Goal: Task Accomplishment & Management: Use online tool/utility

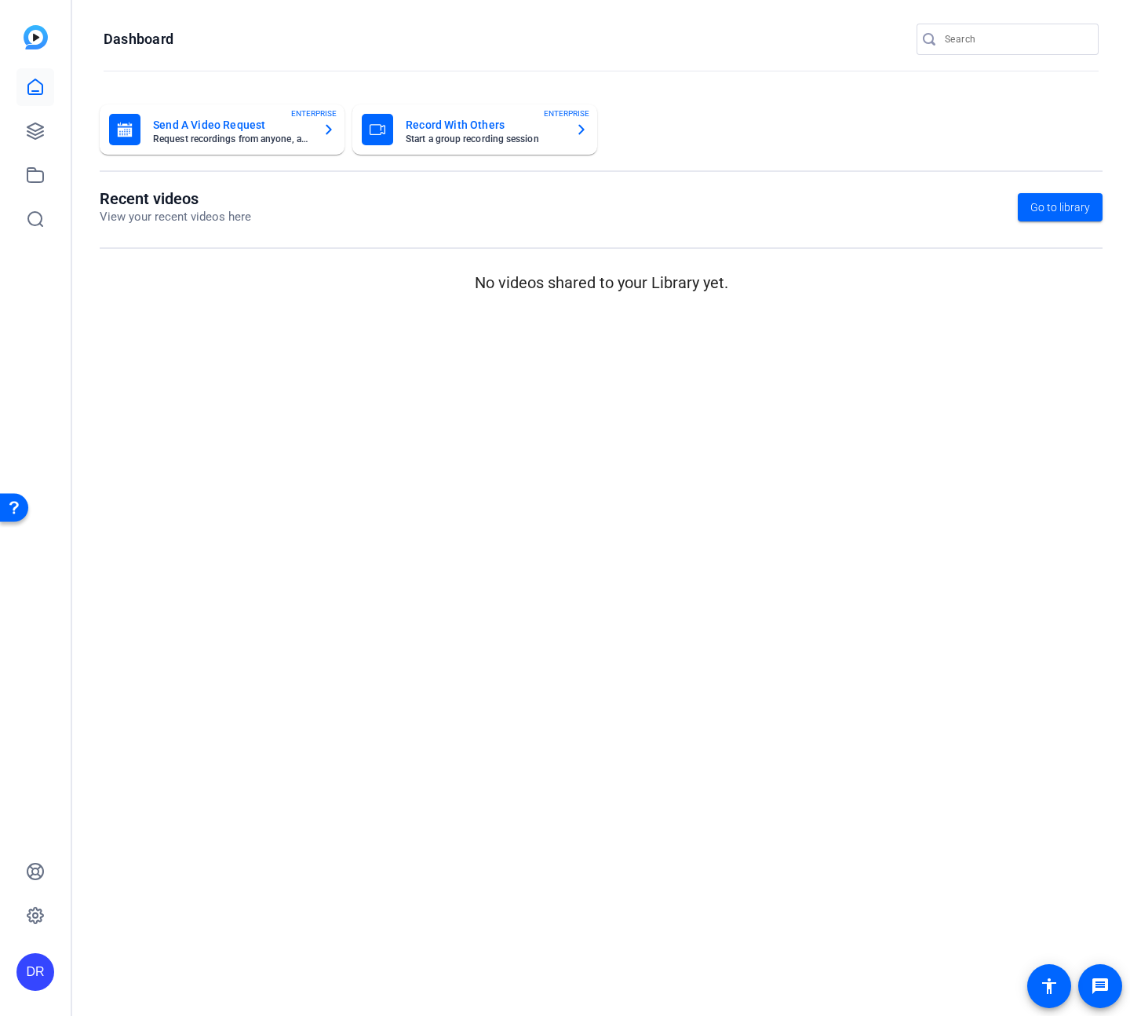
click at [246, 287] on p "No videos shared to your Library yet." at bounding box center [601, 283] width 1003 height 24
click at [45, 133] on link at bounding box center [35, 131] width 38 height 38
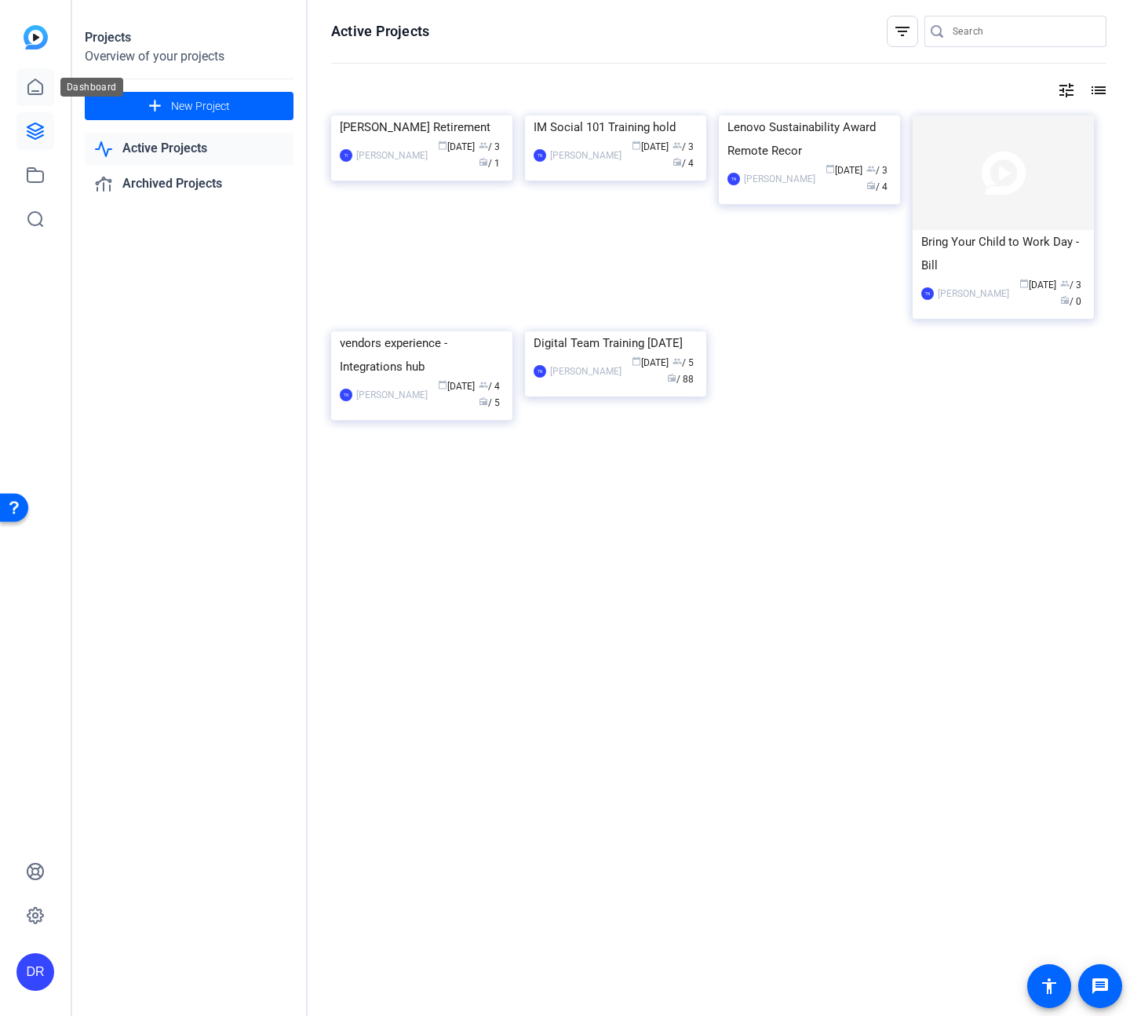
click at [40, 95] on icon at bounding box center [35, 87] width 19 height 19
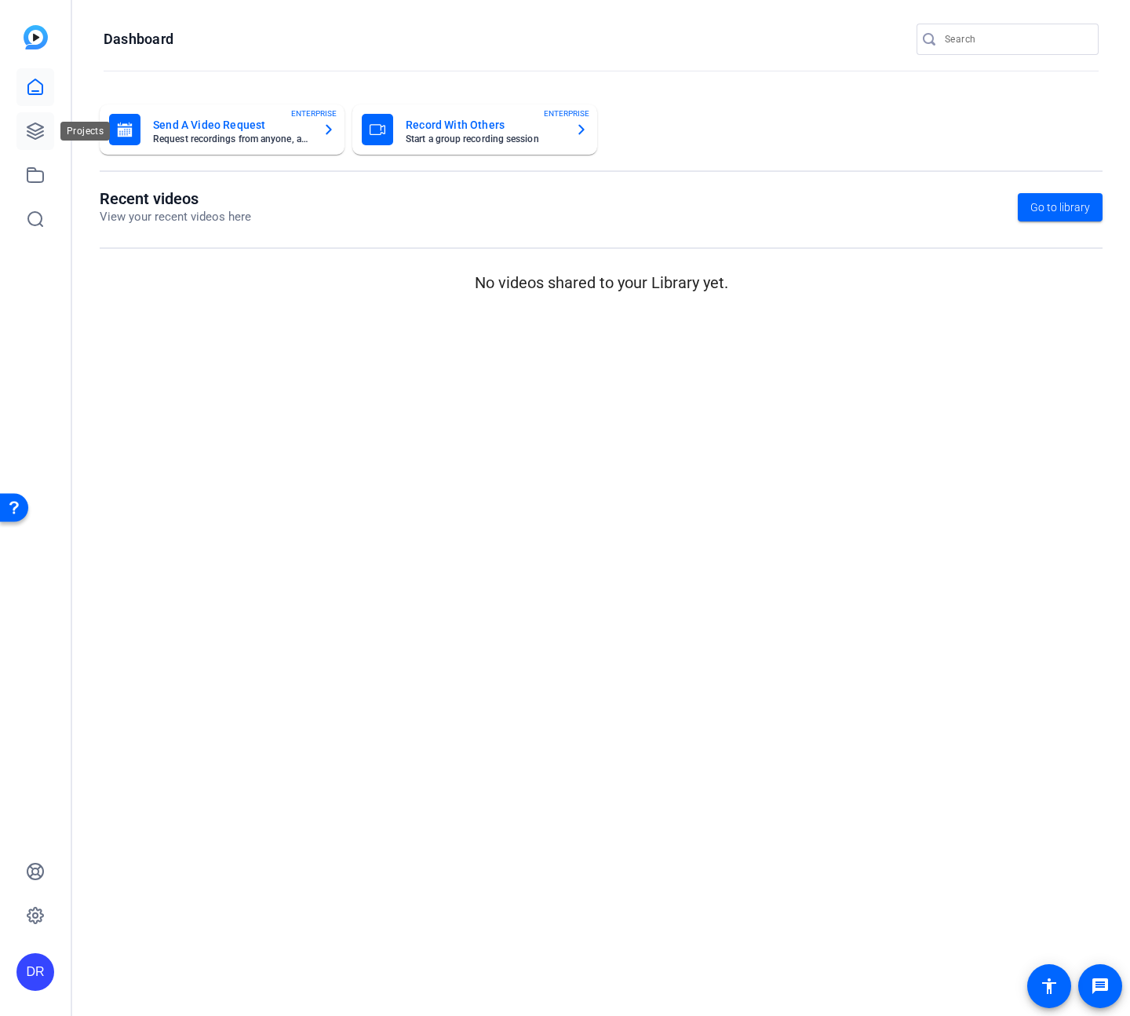
click at [38, 136] on icon at bounding box center [35, 131] width 19 height 19
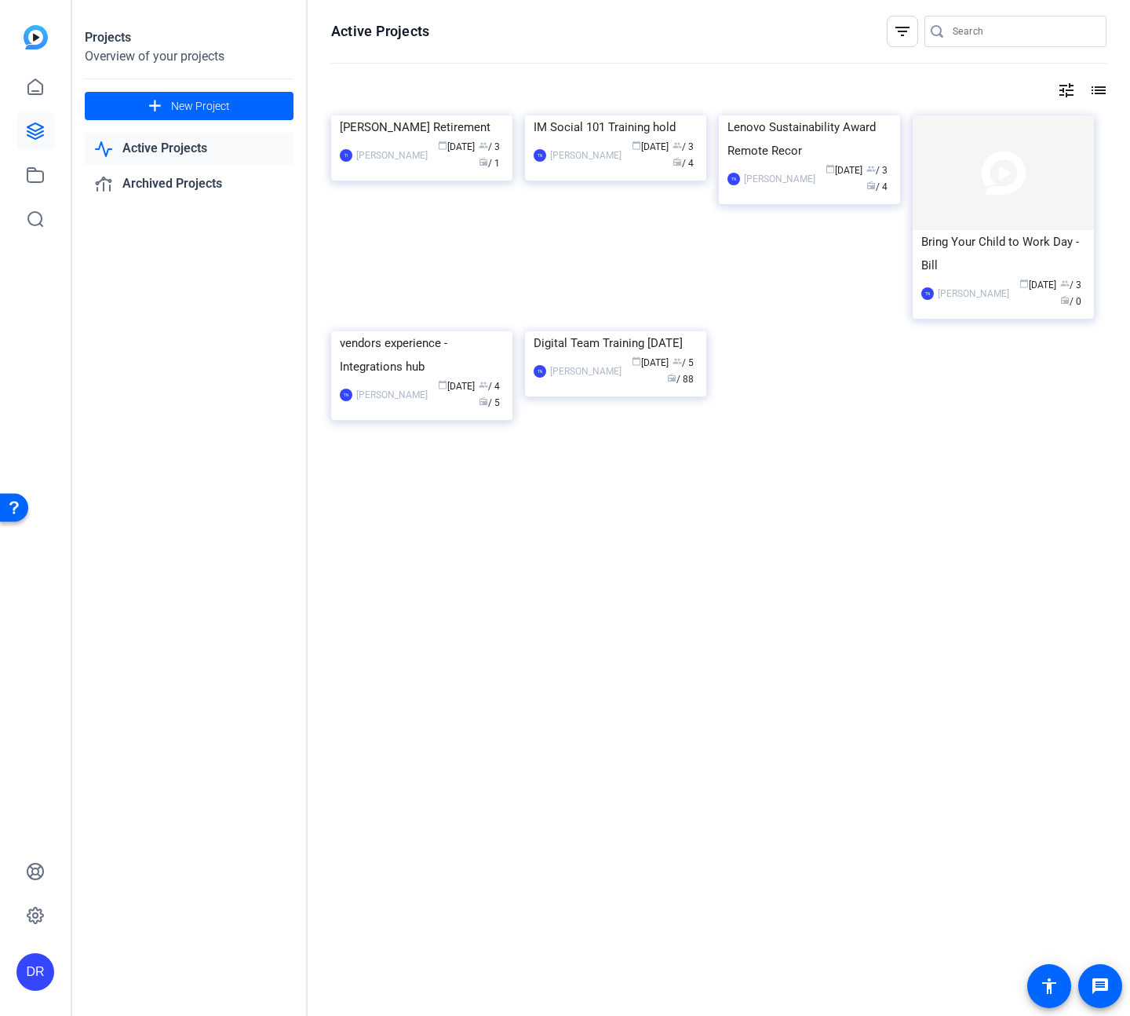
click at [163, 159] on link "Active Projects" at bounding box center [189, 149] width 209 height 32
click at [161, 148] on link "Active Projects" at bounding box center [189, 149] width 209 height 32
click at [45, 173] on link at bounding box center [35, 175] width 38 height 38
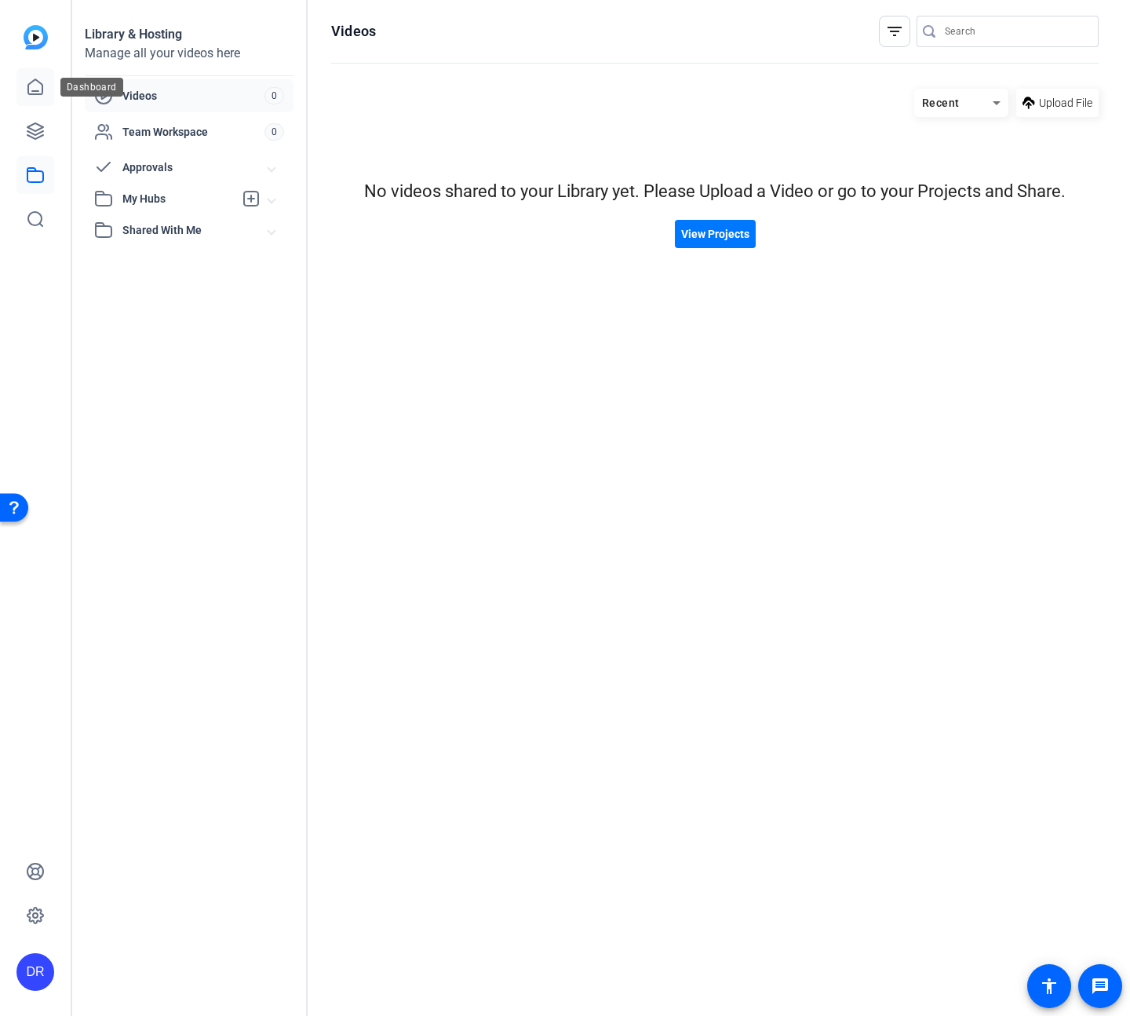
click at [39, 90] on icon at bounding box center [35, 87] width 19 height 19
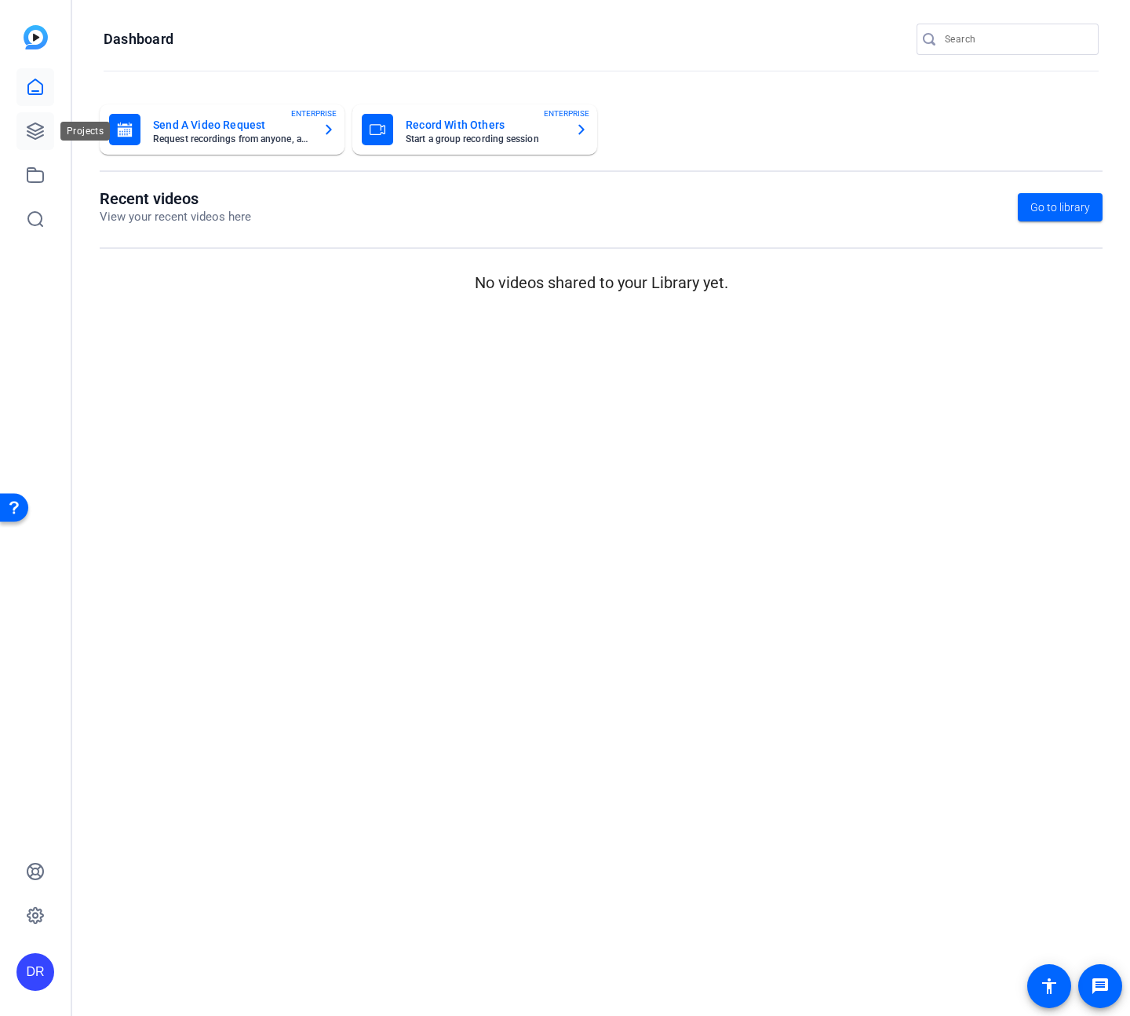
click at [38, 122] on icon at bounding box center [35, 131] width 19 height 19
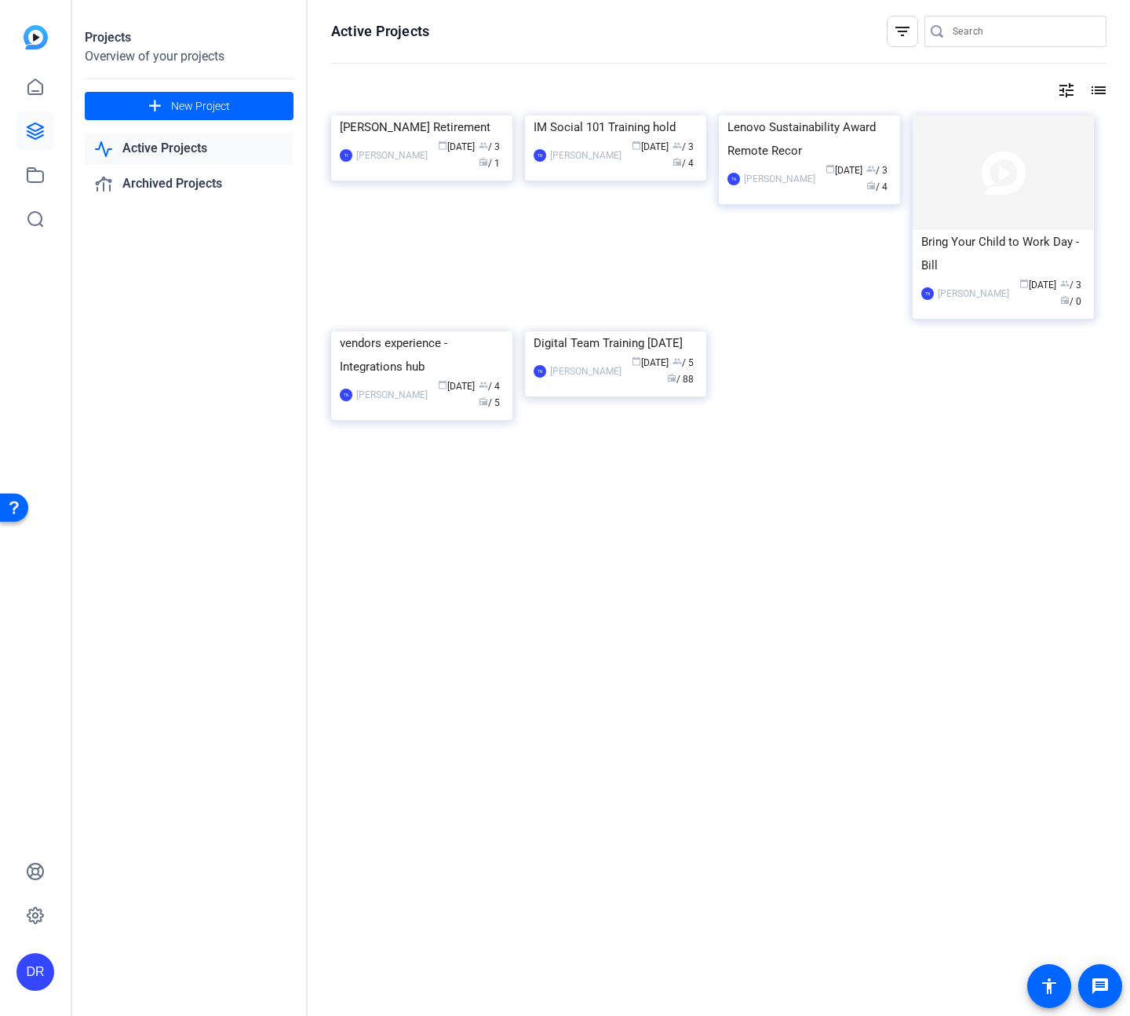
click at [140, 149] on link "Active Projects" at bounding box center [189, 149] width 209 height 32
click at [195, 178] on link "Archived Projects" at bounding box center [189, 184] width 209 height 32
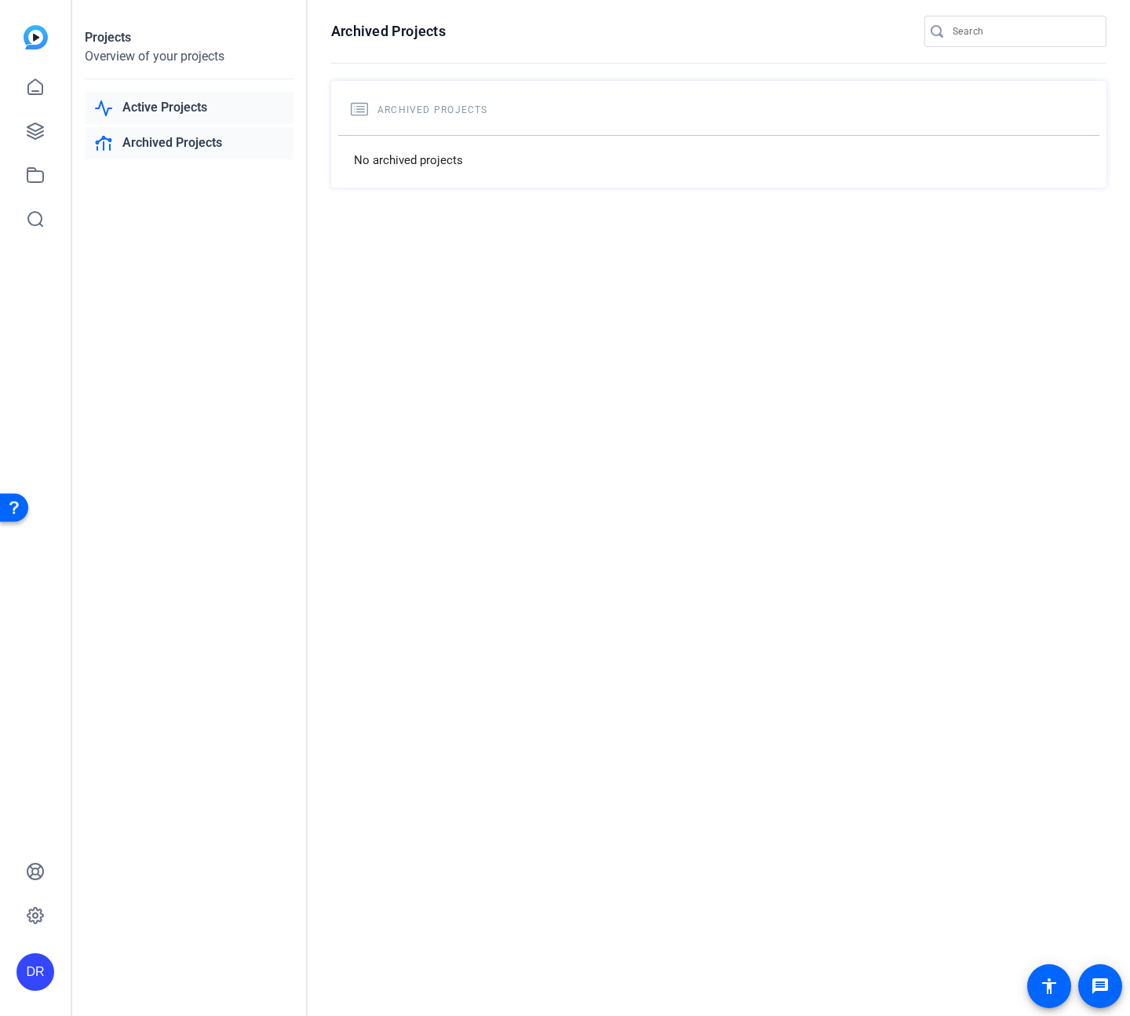
click at [183, 110] on link "Active Projects" at bounding box center [189, 108] width 209 height 32
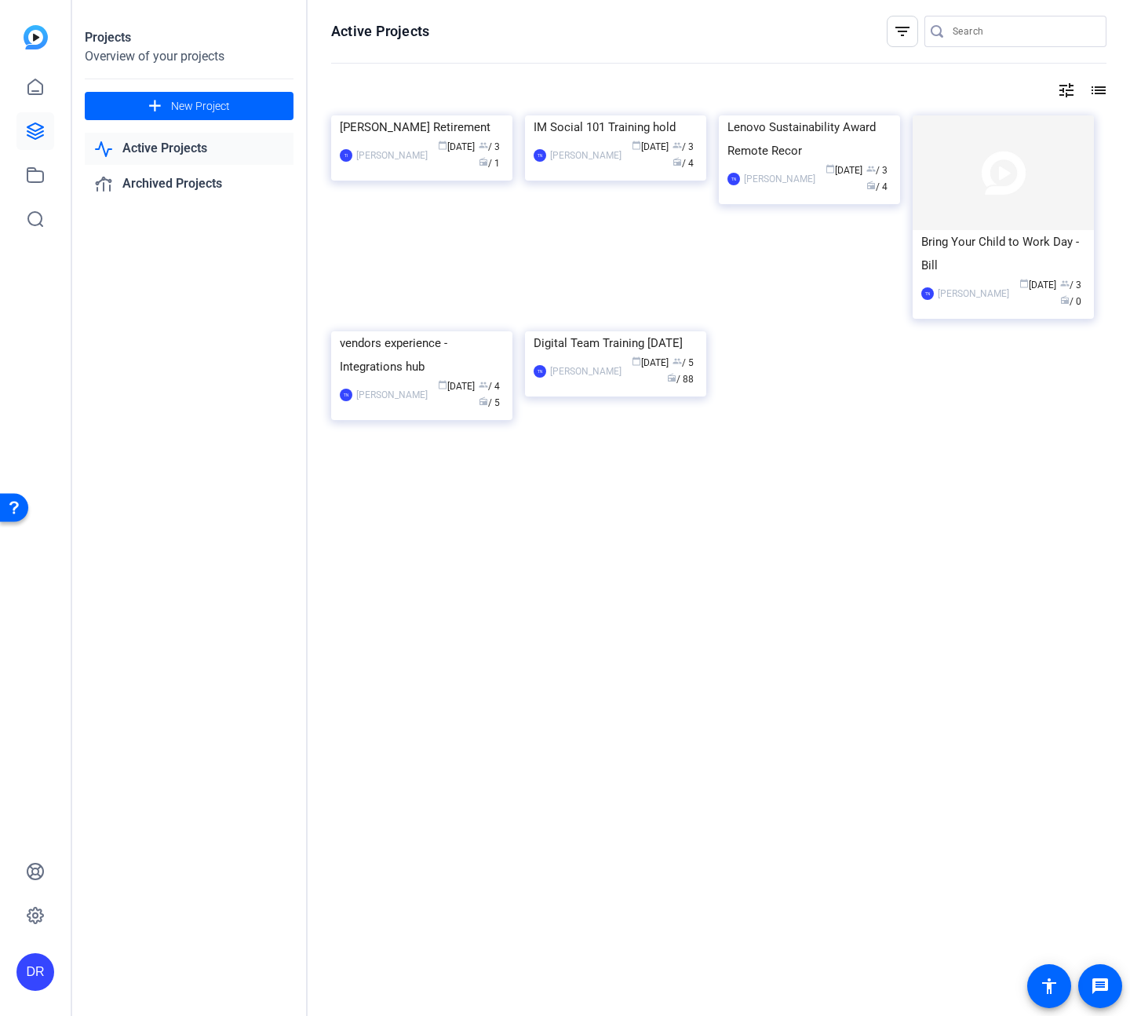
click at [153, 56] on div "Overview of your projects" at bounding box center [189, 56] width 209 height 19
click at [122, 42] on div "Projects" at bounding box center [189, 37] width 209 height 19
click at [42, 173] on icon at bounding box center [35, 175] width 16 height 14
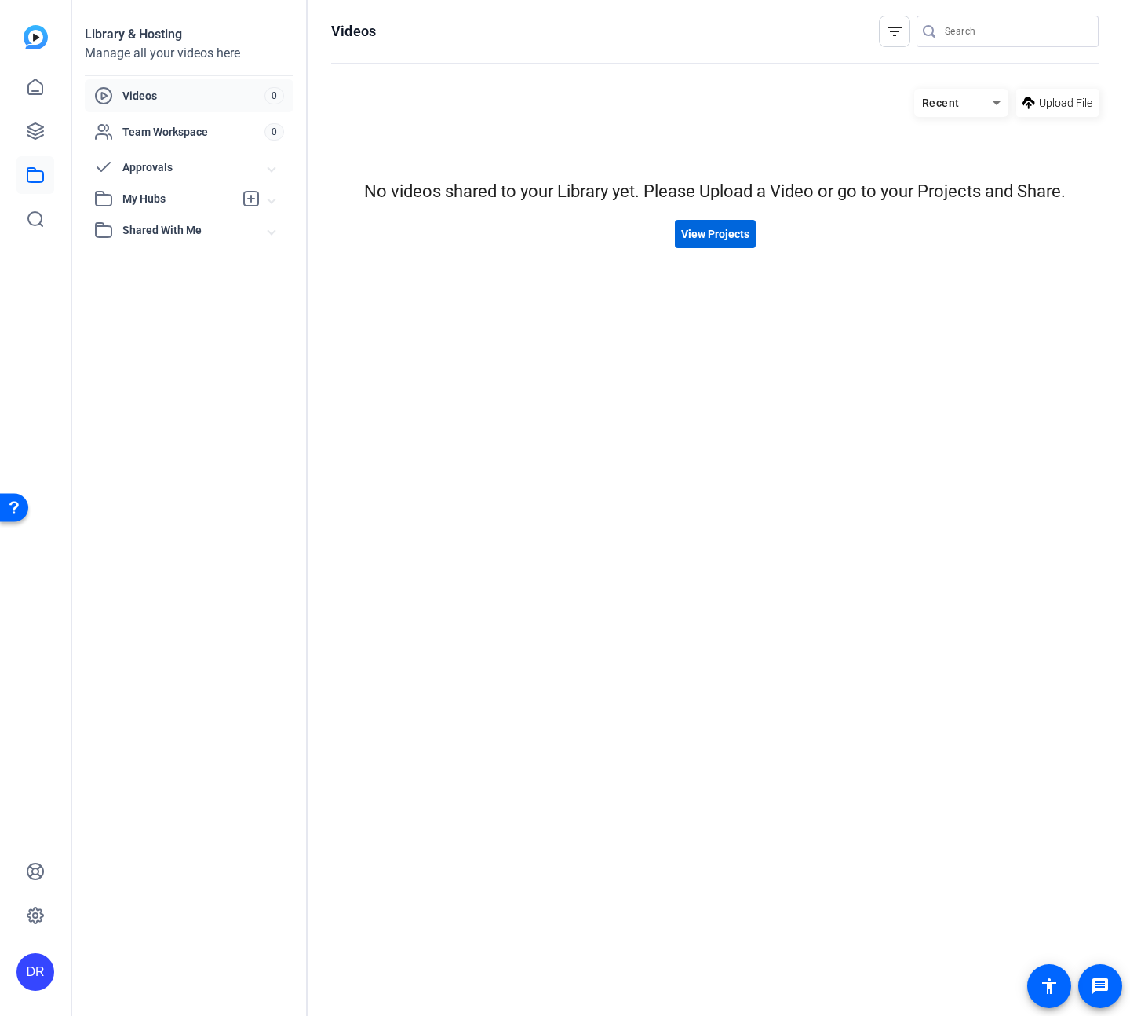
click at [702, 240] on span "View Projects" at bounding box center [715, 234] width 68 height 16
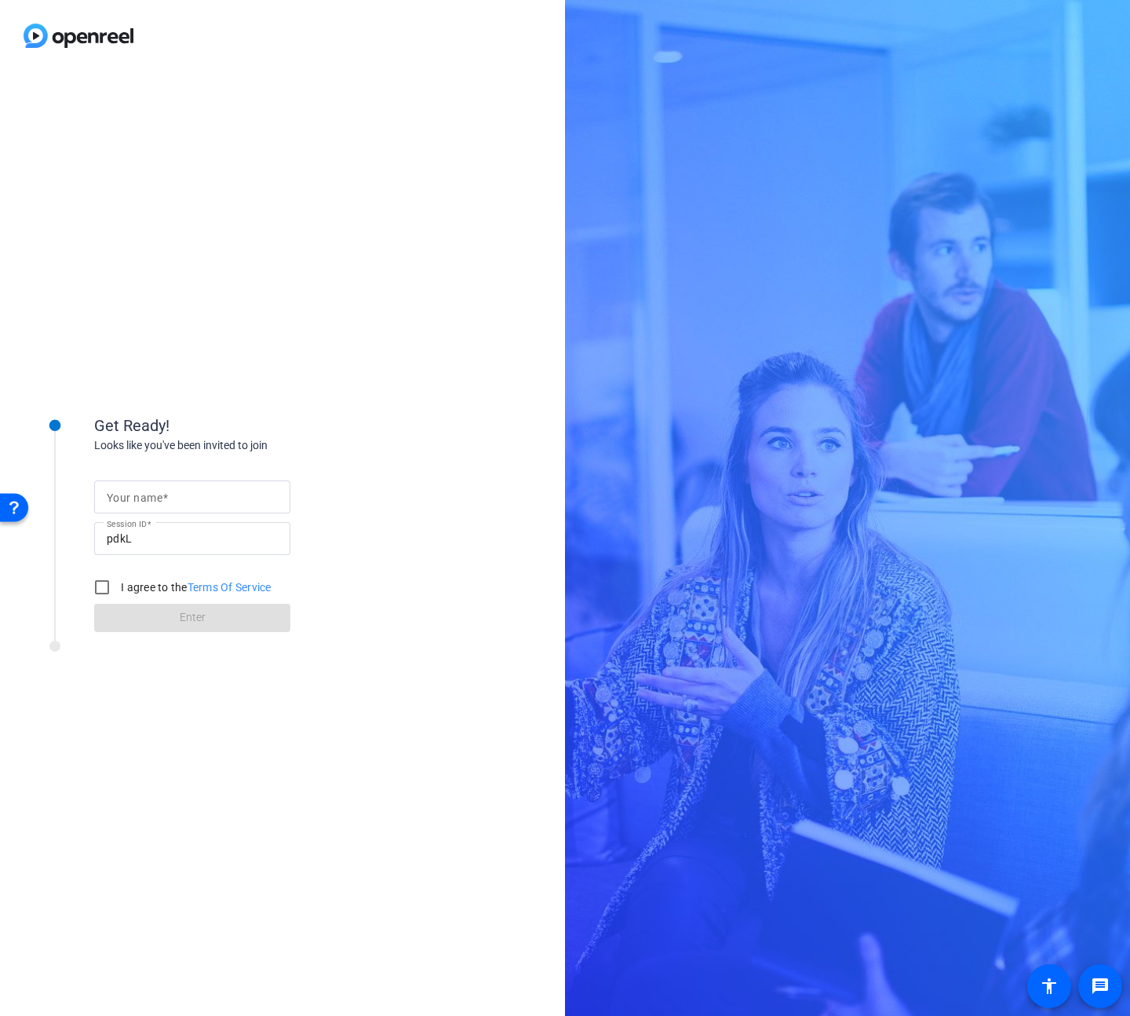
click at [211, 490] on input "Your name" at bounding box center [192, 496] width 171 height 19
type input "[PERSON_NAME]"
click at [103, 585] on input "I agree to the Terms Of Service" at bounding box center [101, 586] width 31 height 31
checkbox input "true"
click at [198, 626] on span at bounding box center [192, 618] width 196 height 38
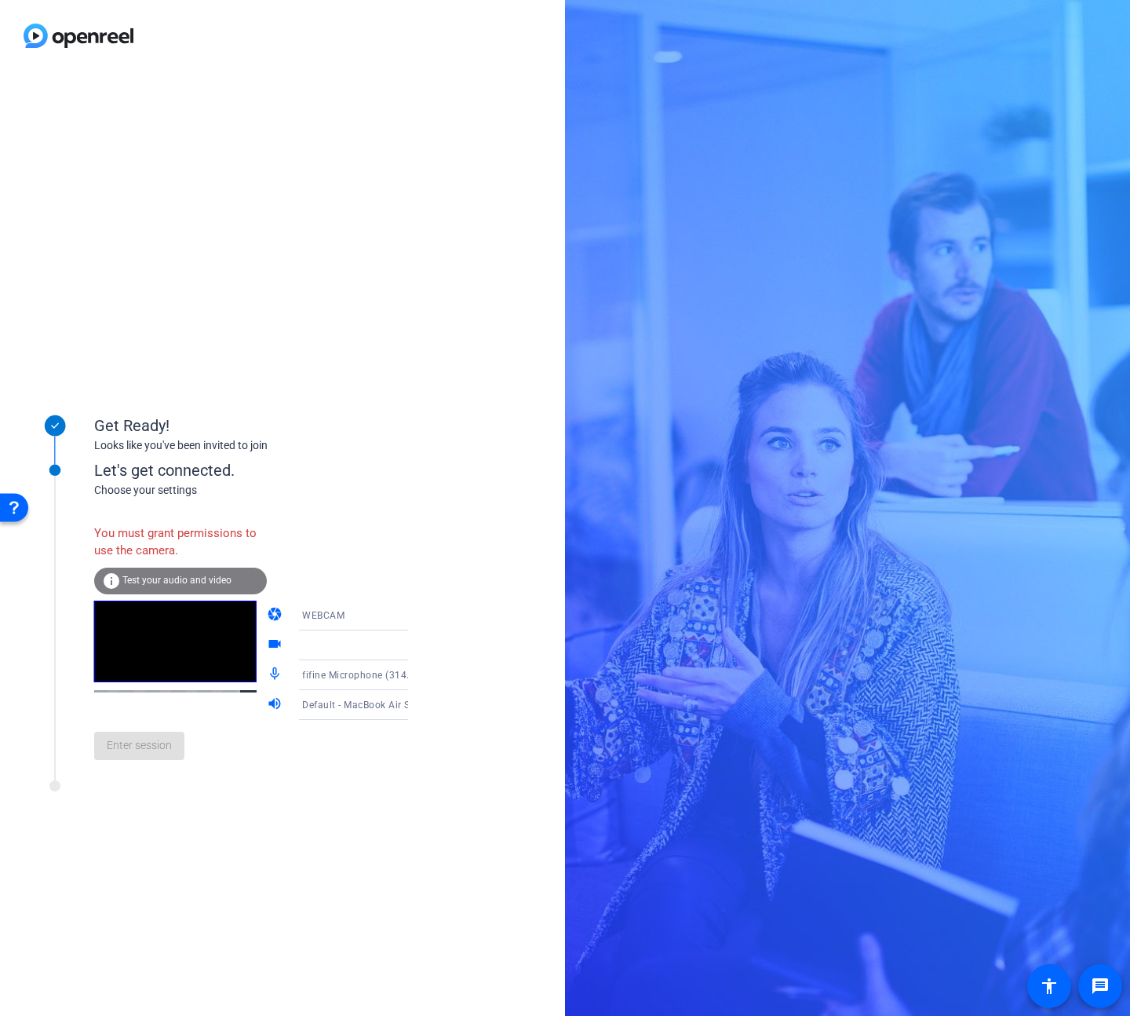
click at [183, 576] on span "Test your audio and video" at bounding box center [176, 579] width 109 height 11
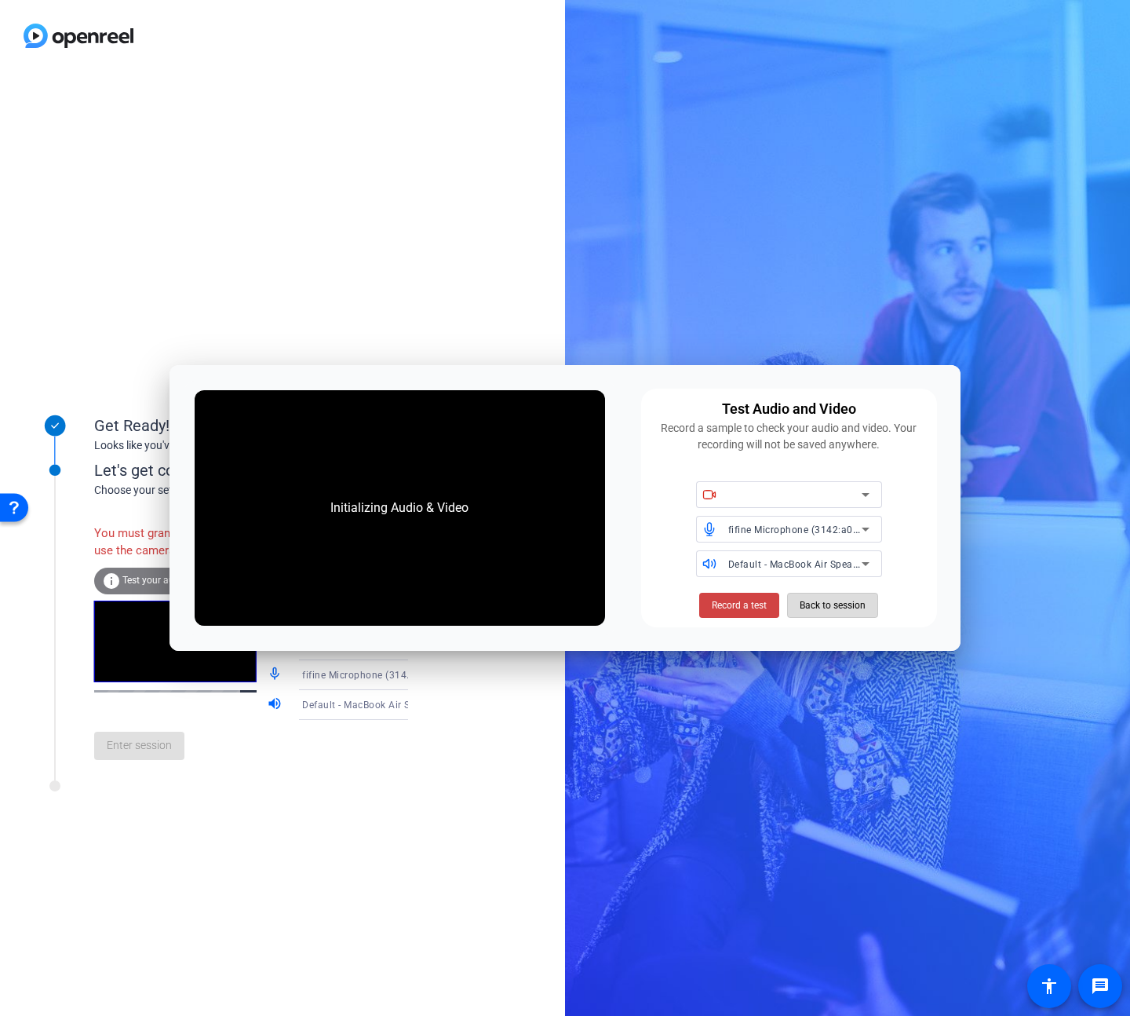
click at [811, 602] on span "Back to session" at bounding box center [833, 605] width 66 height 30
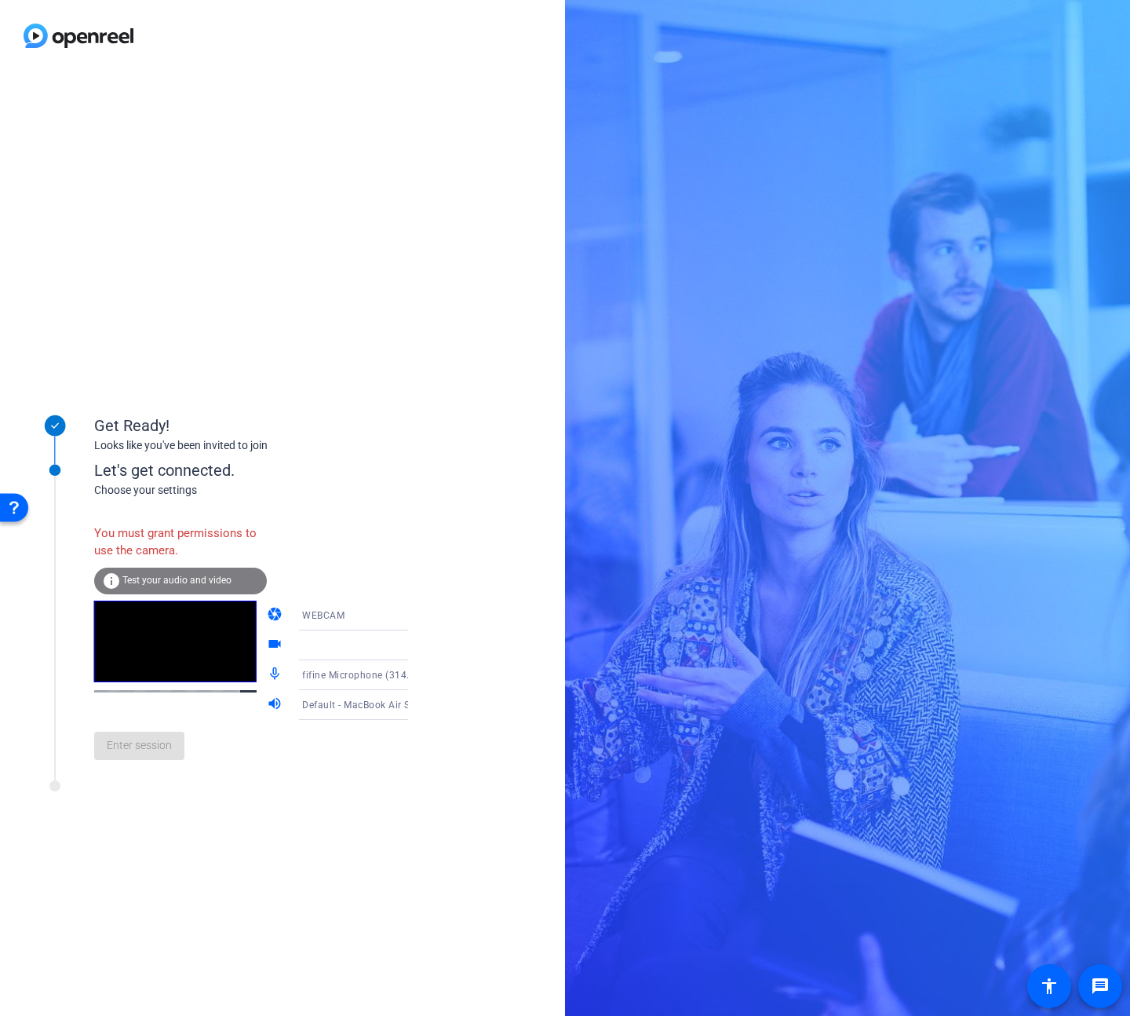
click at [295, 346] on div "Get Ready! Looks like you've been invited to join Let's get connected. Choose y…" at bounding box center [282, 543] width 565 height 944
click at [206, 524] on div "You must grant permissions to use the camera." at bounding box center [180, 541] width 173 height 51
click at [189, 572] on div "info Test your audio and video" at bounding box center [180, 580] width 173 height 27
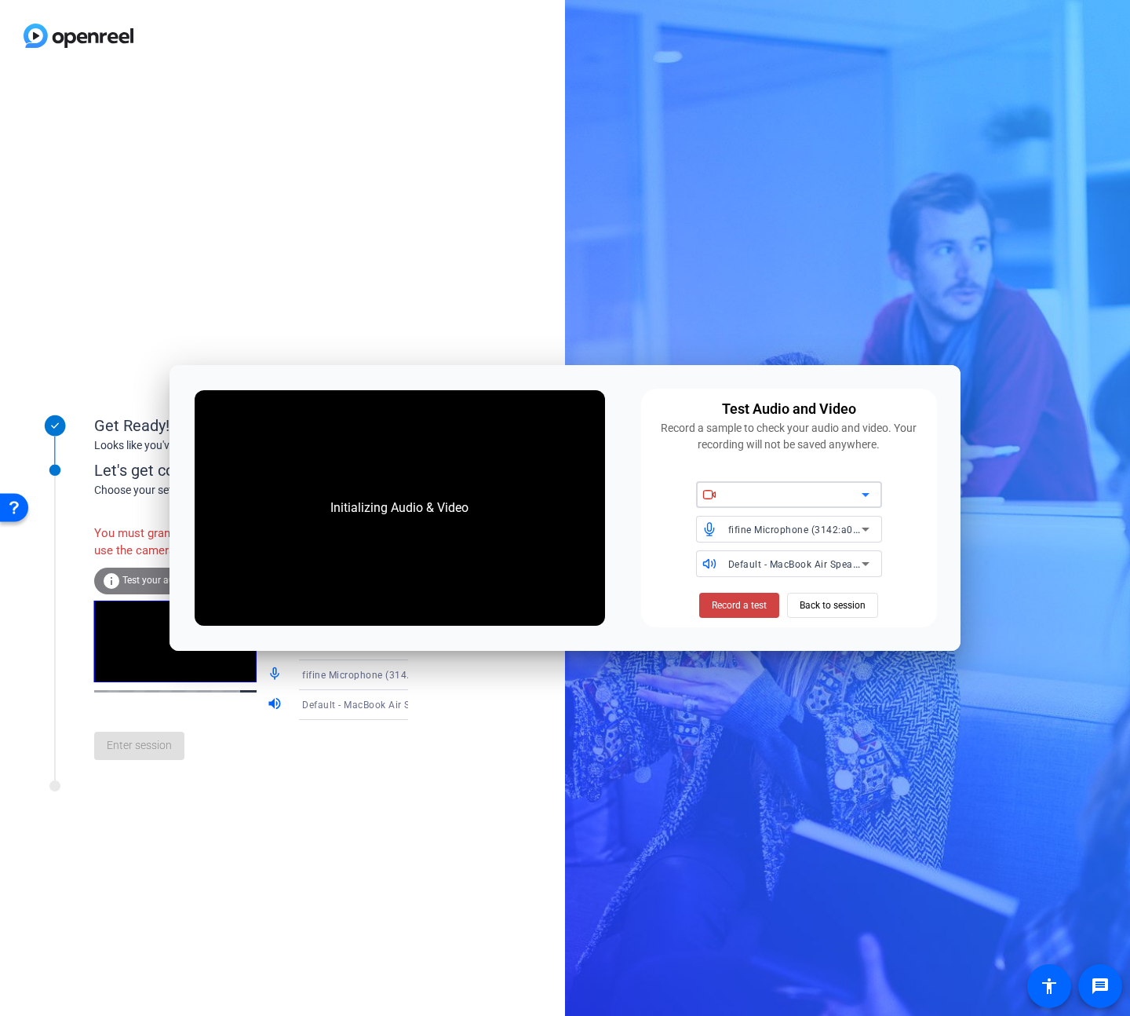
click at [0, 0] on span "fifine Microphone (3142:a010)" at bounding box center [0, 0] width 0 height 0
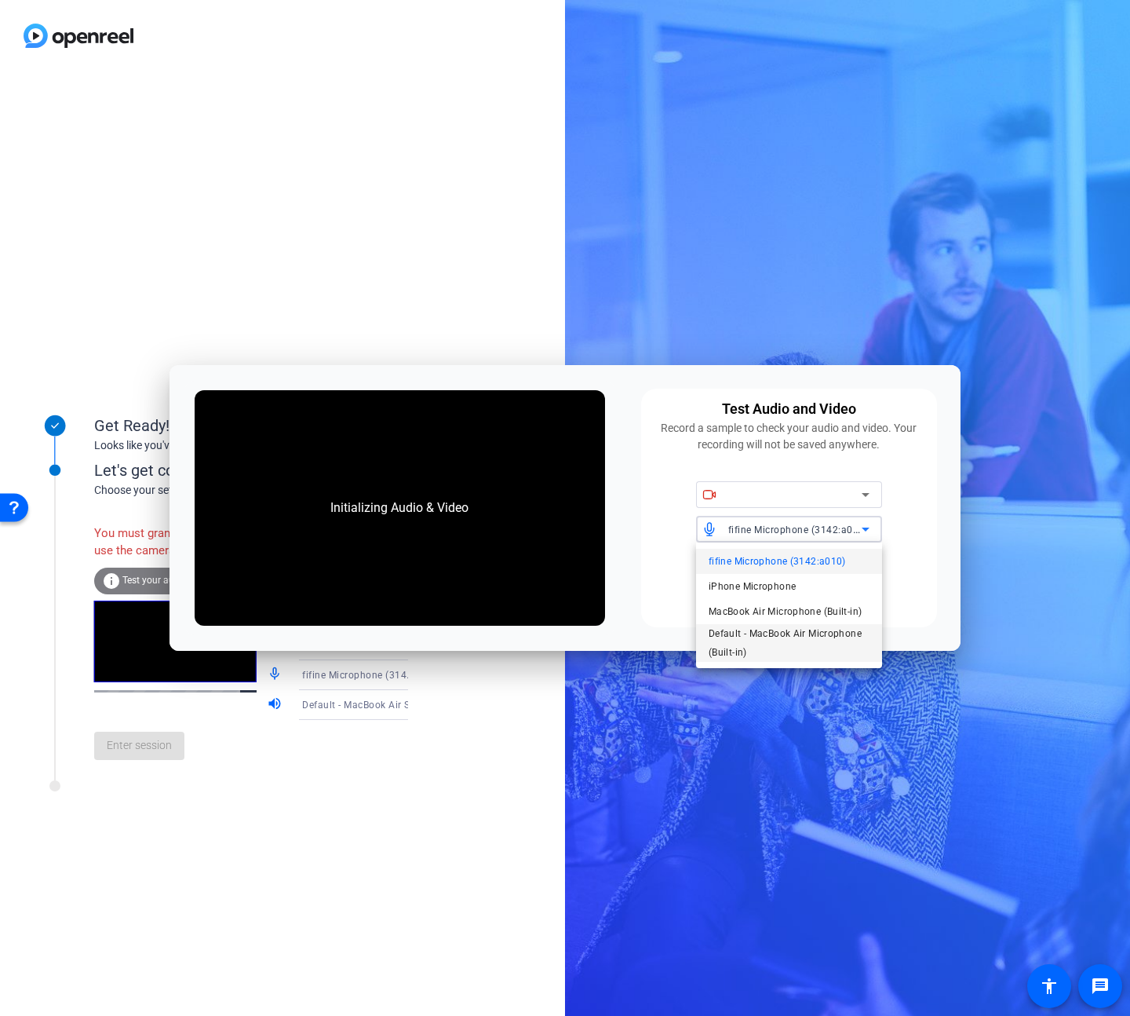
click at [0, 0] on span "Default - MacBook Air Microphone (Built-in)" at bounding box center [0, 0] width 0 height 0
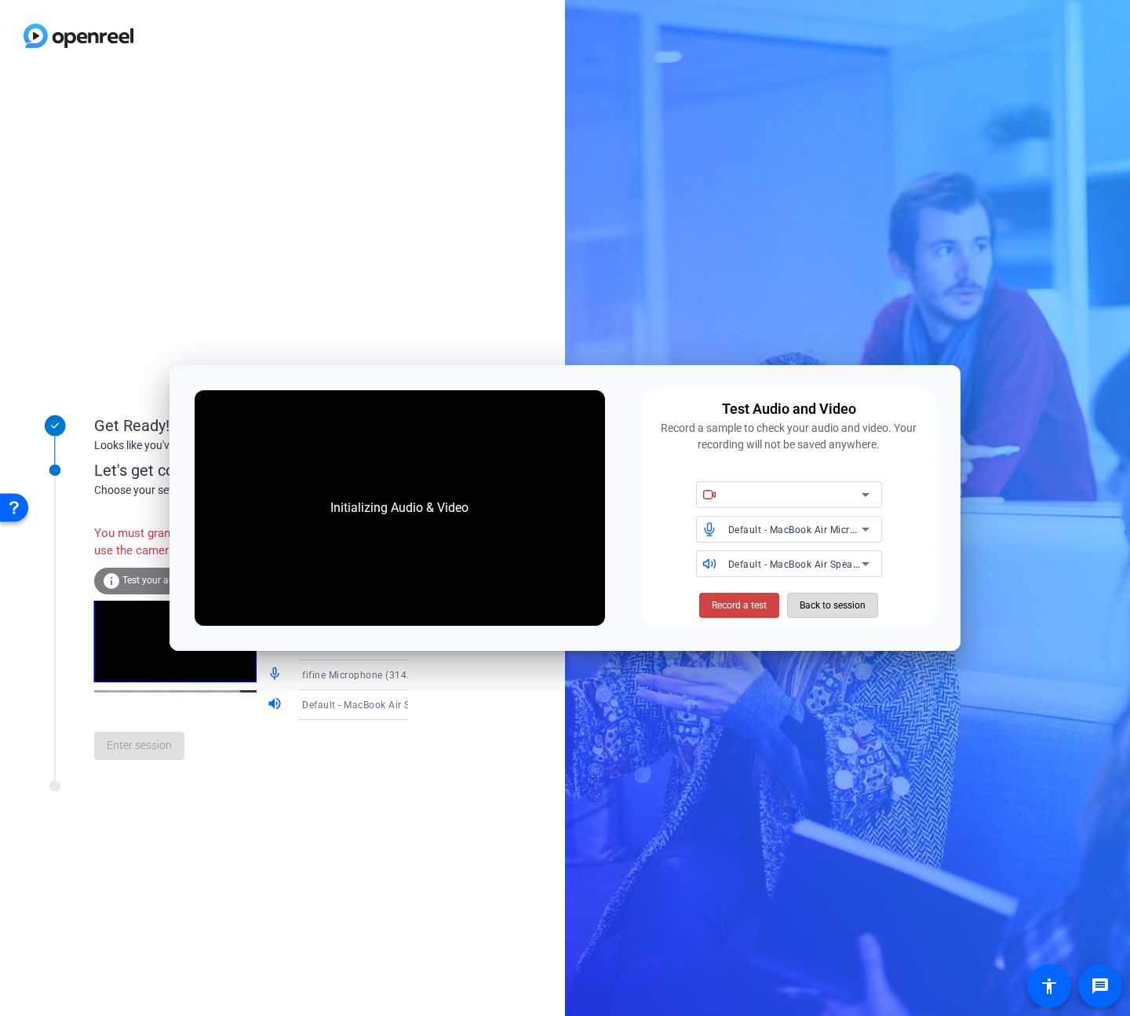
click at [835, 609] on span "Back to session" at bounding box center [833, 605] width 66 height 30
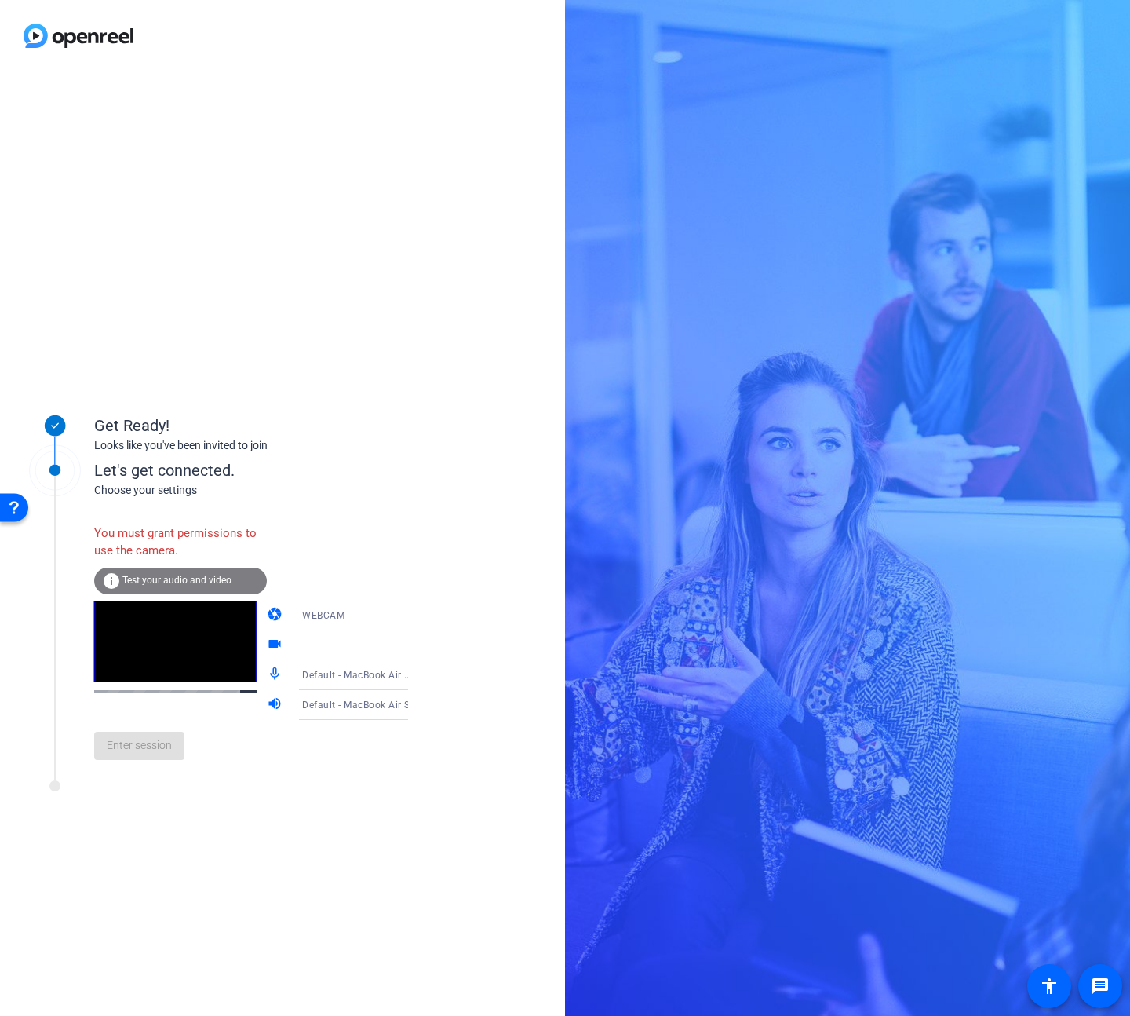
click at [150, 552] on div "You must grant permissions to use the camera." at bounding box center [180, 541] width 173 height 51
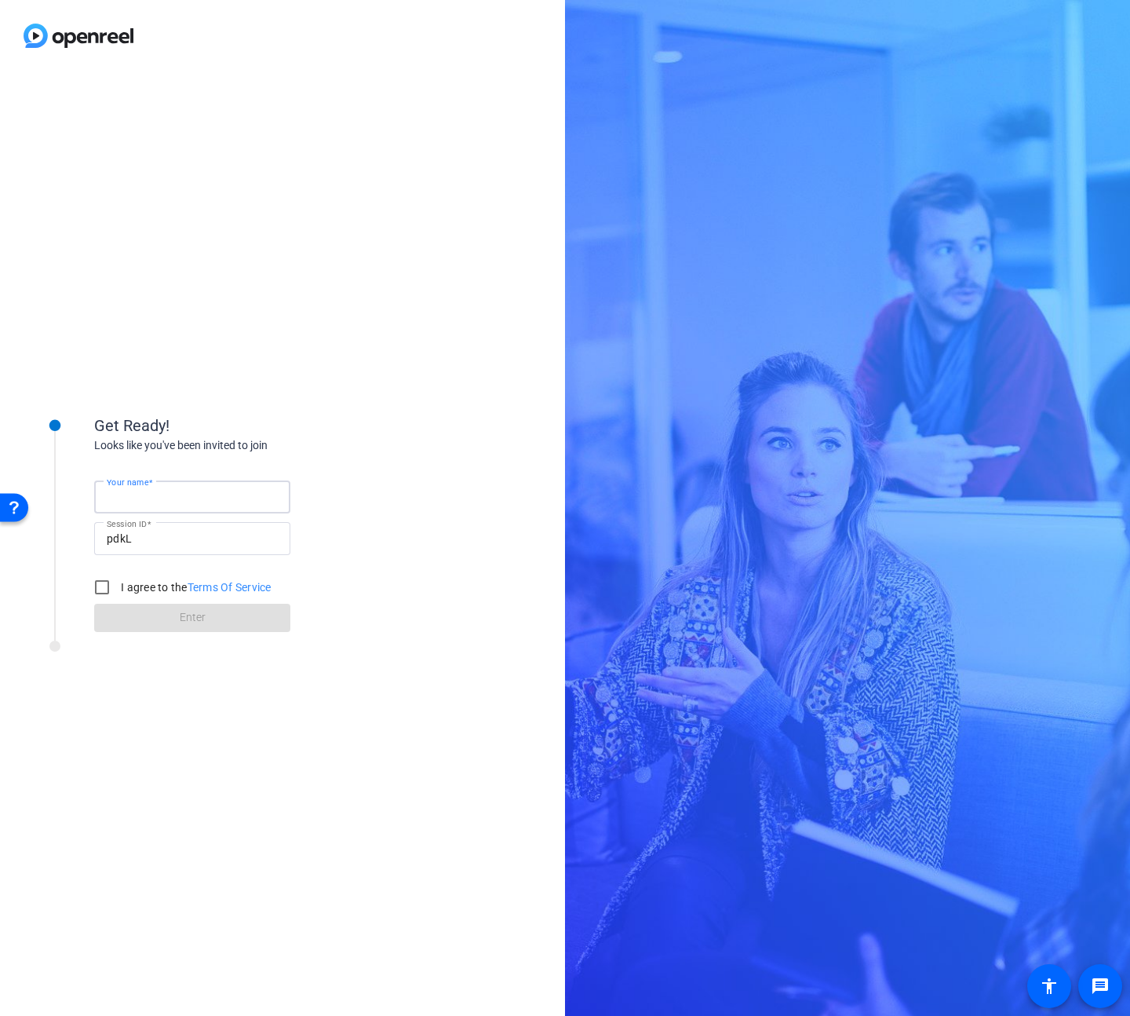
click at [216, 487] on input "Your name" at bounding box center [192, 496] width 171 height 19
type input "[PERSON_NAME]"
click at [99, 583] on input "I agree to the Terms Of Service" at bounding box center [101, 586] width 31 height 31
checkbox input "true"
click at [166, 617] on span at bounding box center [192, 618] width 196 height 38
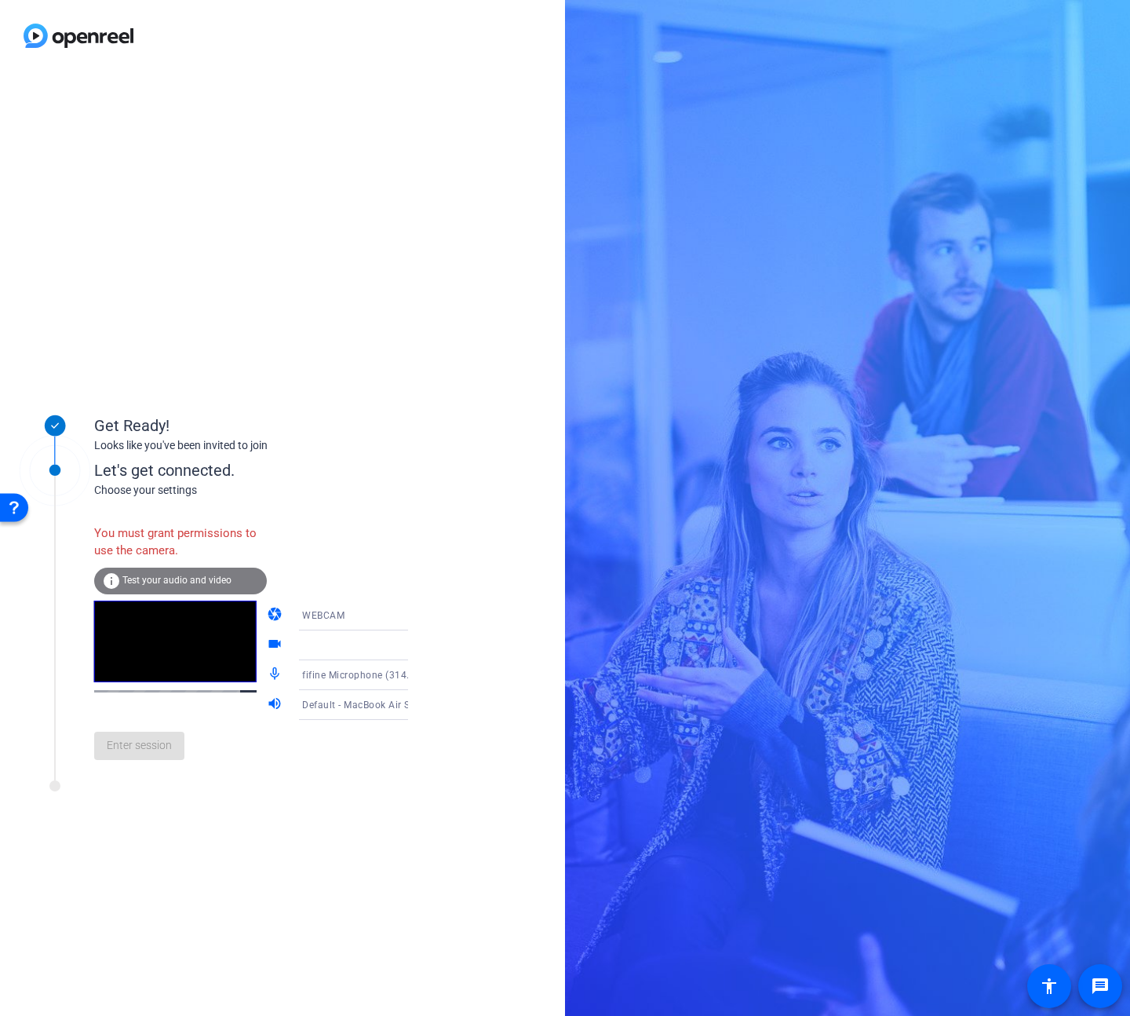
click at [414, 617] on icon at bounding box center [423, 615] width 19 height 19
click at [0, 0] on mat-option "DESKTOP" at bounding box center [0, 0] width 0 height 0
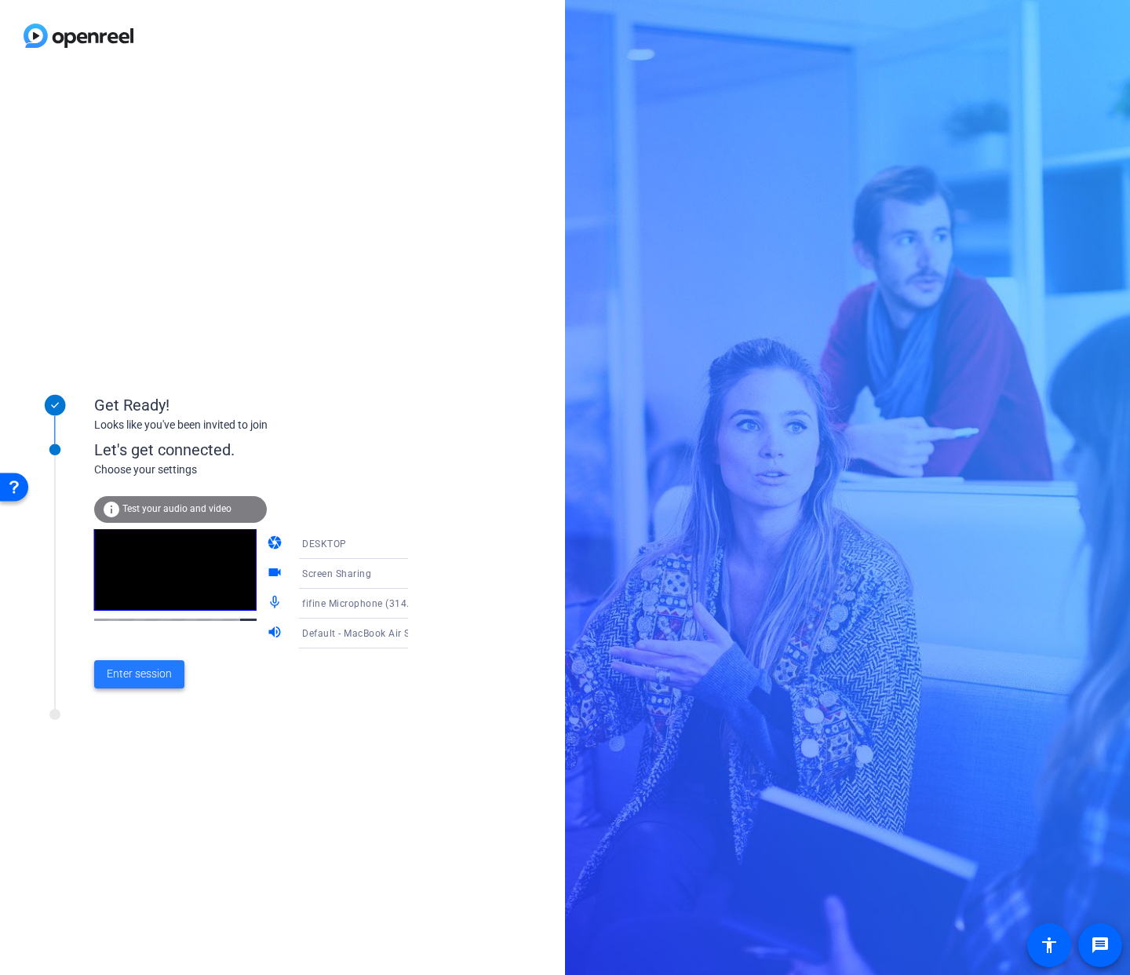
click at [151, 682] on span "Enter session" at bounding box center [139, 674] width 65 height 16
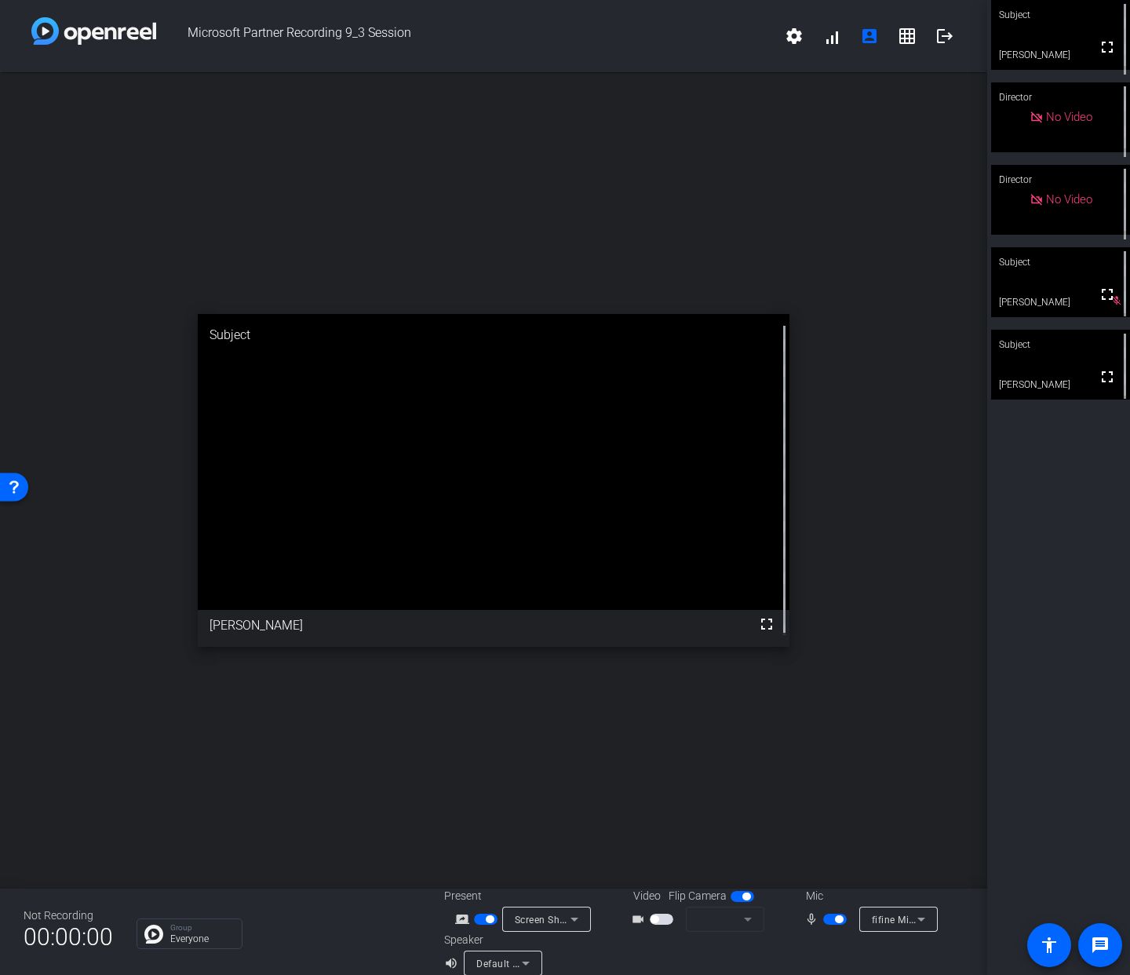
click at [477, 920] on span "button" at bounding box center [486, 919] width 24 height 11
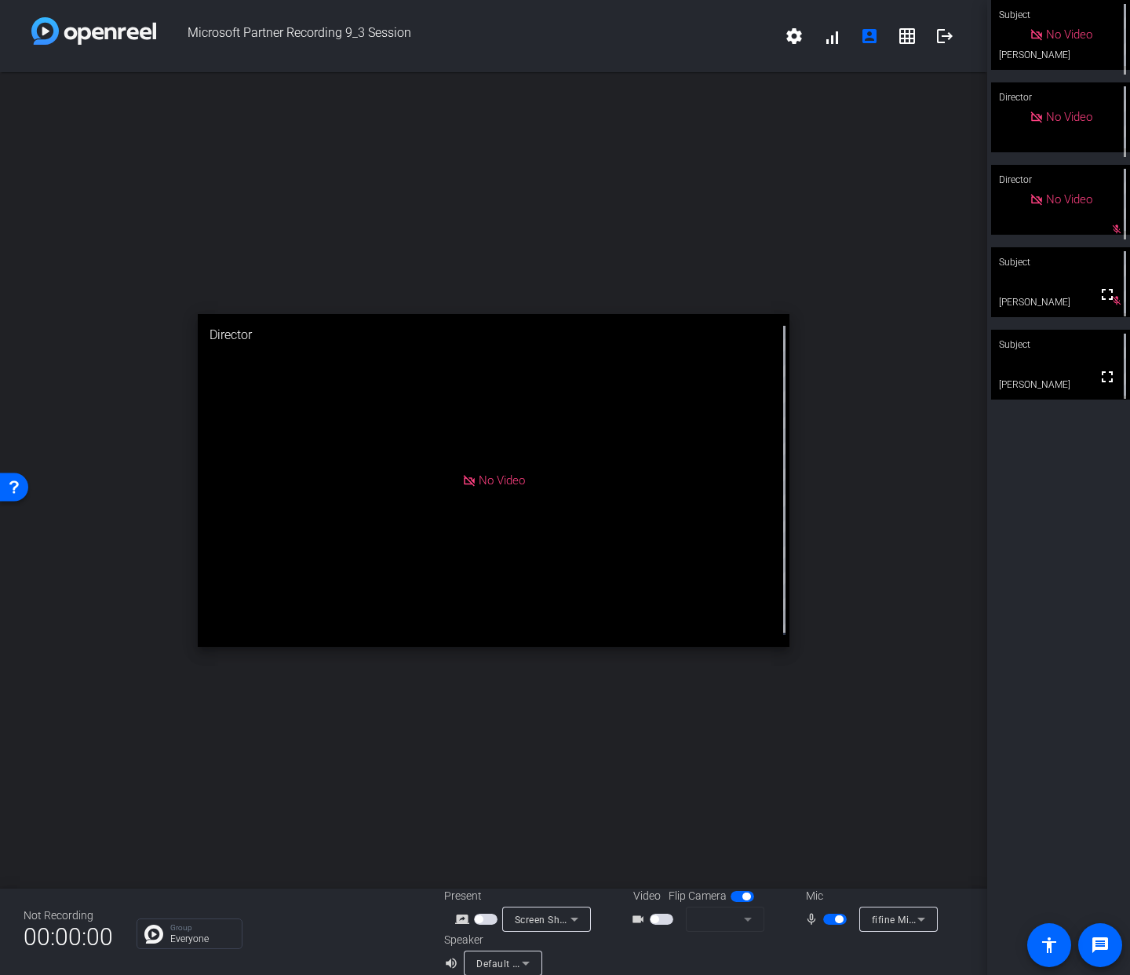
click at [823, 917] on span "button" at bounding box center [835, 919] width 24 height 11
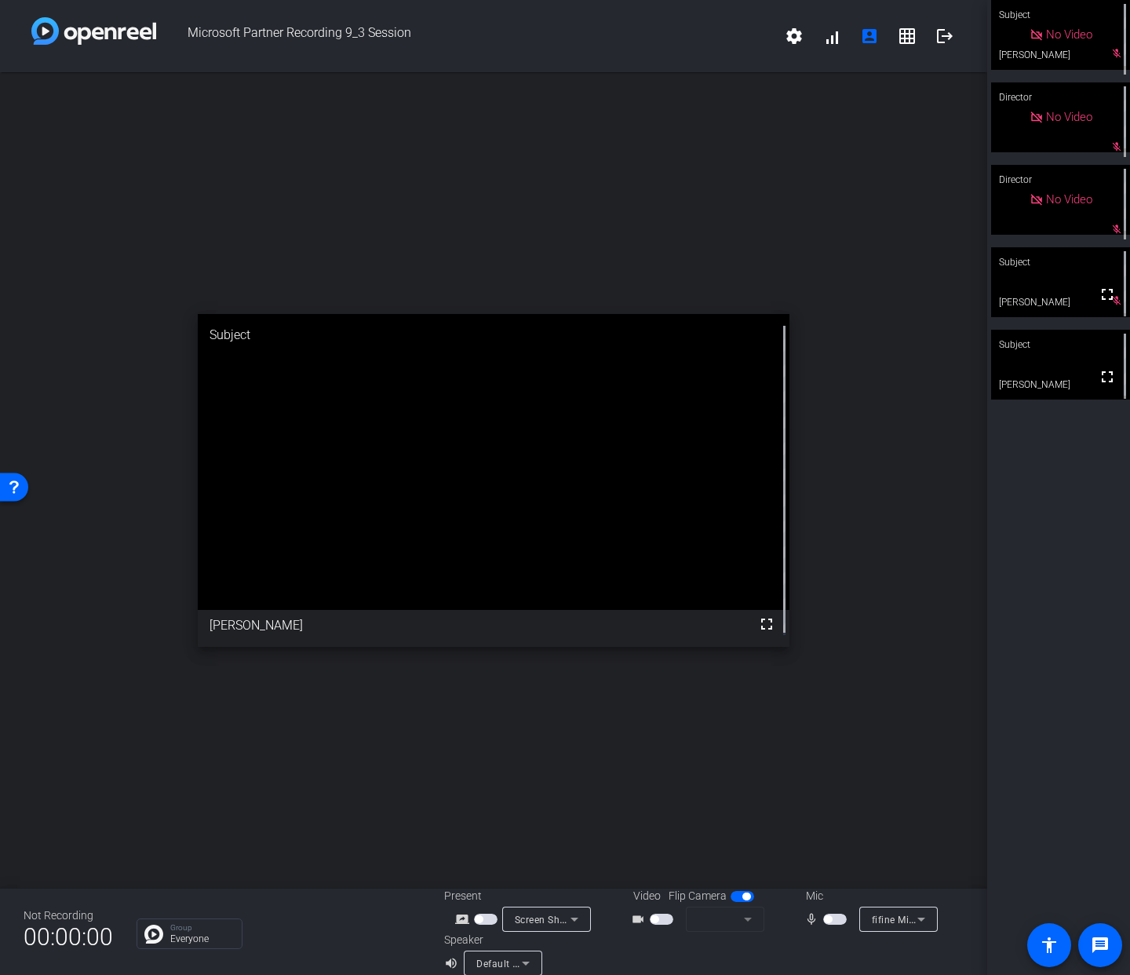
click at [833, 922] on span "button" at bounding box center [835, 919] width 24 height 11
click at [823, 922] on span "button" at bounding box center [835, 919] width 24 height 11
click at [830, 921] on span "button" at bounding box center [835, 919] width 24 height 11
